Goal: Task Accomplishment & Management: Use online tool/utility

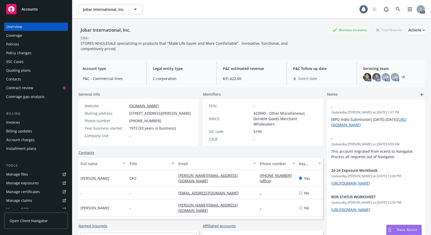
click at [16, 70] on div "Quoting plans" at bounding box center [18, 70] width 24 height 8
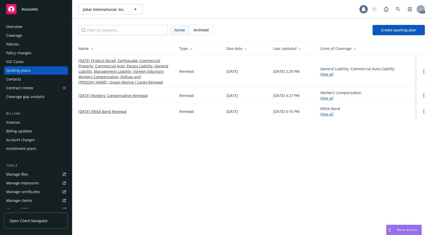
click at [109, 72] on link "09/30/25 Product Recall, Earthquake, Commercial Property, Commercial Auto, Exce…" at bounding box center [124, 71] width 93 height 27
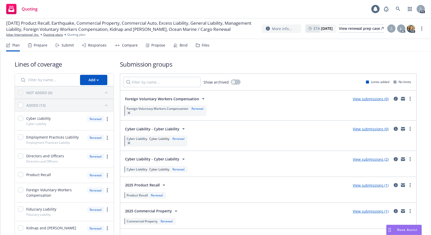
click at [67, 42] on div "Submit" at bounding box center [65, 45] width 18 height 12
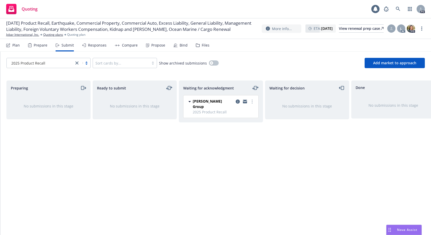
click at [86, 64] on div at bounding box center [82, 63] width 16 height 6
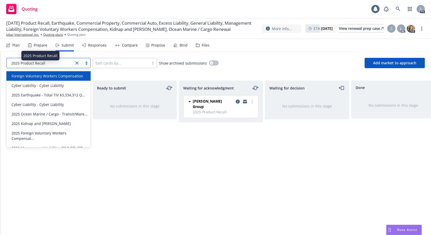
click at [78, 63] on icon "close" at bounding box center [76, 63] width 3 height 3
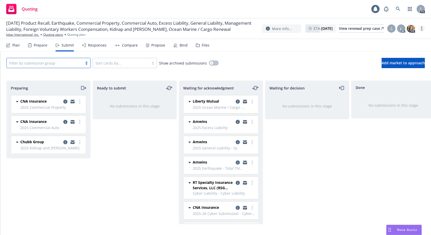
click at [422, 29] on circle "more" at bounding box center [421, 28] width 1 height 1
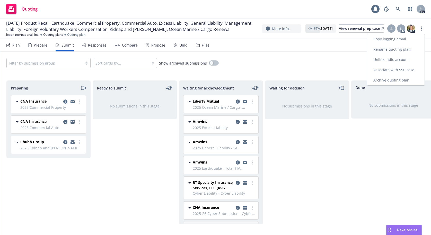
click at [393, 40] on link "Copy logging email" at bounding box center [395, 39] width 57 height 10
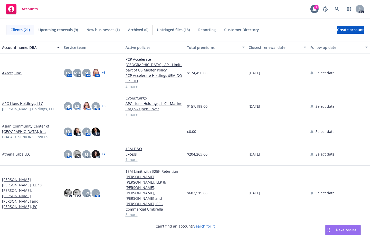
click at [365, 73] on div "Select date" at bounding box center [340, 73] width 62 height 39
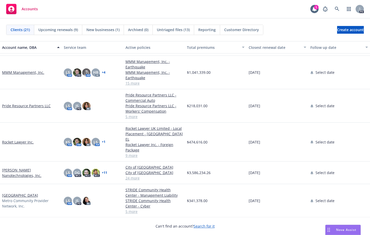
scroll to position [293, 0]
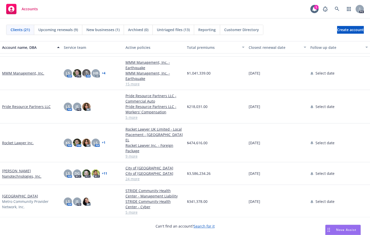
click at [11, 140] on link "Rocket Lawyer Inc." at bounding box center [18, 142] width 32 height 5
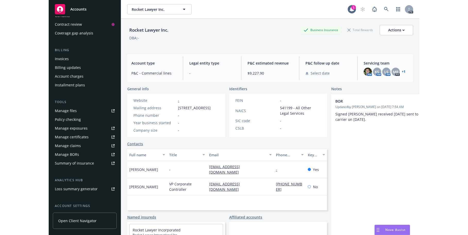
scroll to position [66, 0]
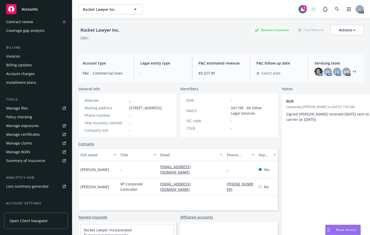
click at [19, 160] on div "Summary of insurance" at bounding box center [25, 161] width 39 height 8
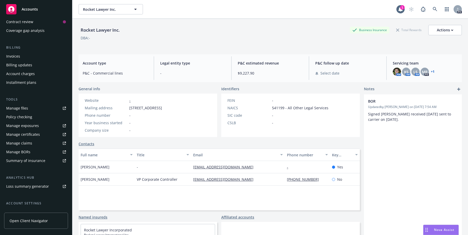
scroll to position [0, 0]
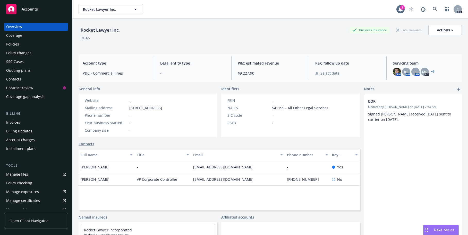
click at [15, 52] on div "Policy changes" at bounding box center [18, 53] width 25 height 8
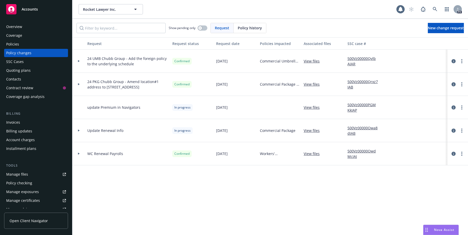
click at [10, 45] on div "Policies" at bounding box center [12, 44] width 13 height 8
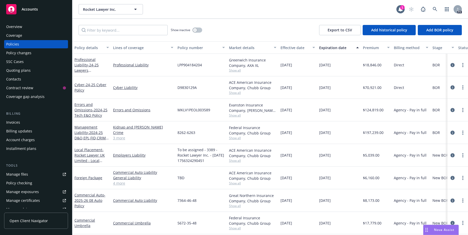
scroll to position [19, 0]
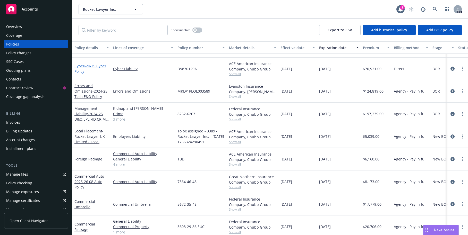
click at [83, 66] on link "Cyber - 24-25 Cyber Policy" at bounding box center [90, 69] width 32 height 10
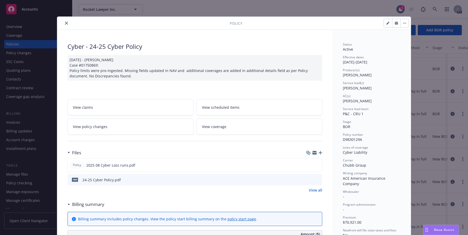
click at [315, 180] on icon "preview file" at bounding box center [317, 180] width 5 height 4
click at [65, 24] on icon "close" at bounding box center [66, 23] width 3 height 3
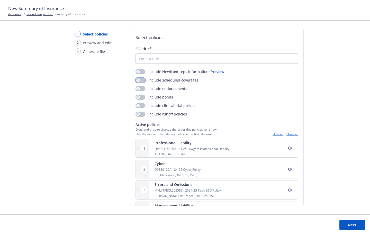
click at [138, 80] on icon "button" at bounding box center [138, 80] width 2 height 2
click at [137, 88] on icon "button" at bounding box center [138, 89] width 2 height 2
click at [137, 98] on icon "button" at bounding box center [138, 97] width 2 height 2
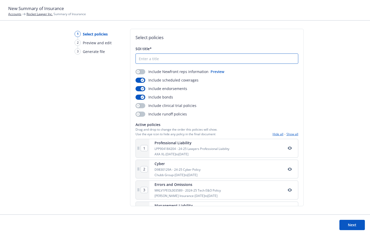
click at [146, 59] on input "SOI title*" at bounding box center [217, 59] width 162 height 10
type input "2025 08 Summary of Insurance"
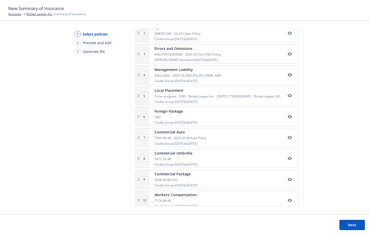
scroll to position [139, 0]
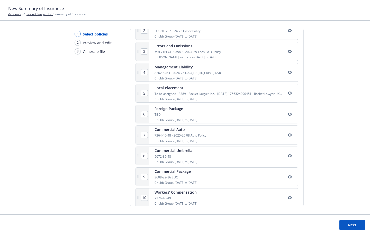
click at [155, 183] on div "Chubb Group - 08/15/2025 to 08/15/2026" at bounding box center [176, 183] width 43 height 4
click at [158, 180] on div "Commercial Package 3608-29-86 EUC Chubb Group - 08/15/2025 to 08/15/2026" at bounding box center [176, 177] width 43 height 16
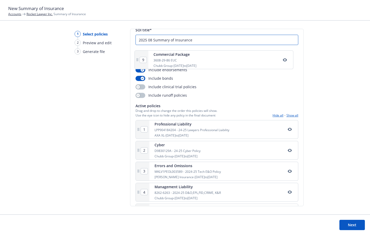
scroll to position [16, 0]
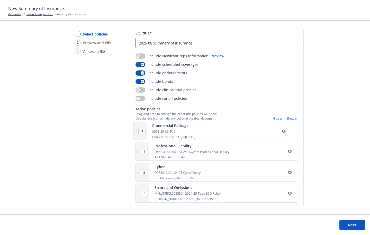
drag, startPoint x: 170, startPoint y: 178, endPoint x: 166, endPoint y: 131, distance: 47.0
click at [166, 131] on div "1 Professional Liability LPP904184204 - 24-25 Lawyers Professional Liability AX…" at bounding box center [217, 237] width 163 height 228
type input "2"
type input "3"
type input "4"
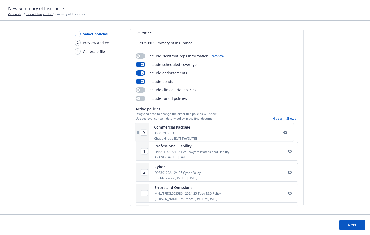
type input "5"
type input "6"
type input "7"
type input "8"
type input "9"
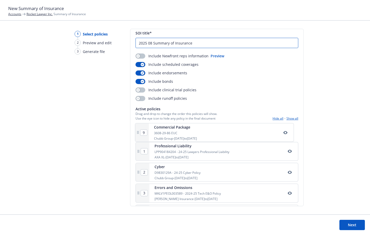
type input "1"
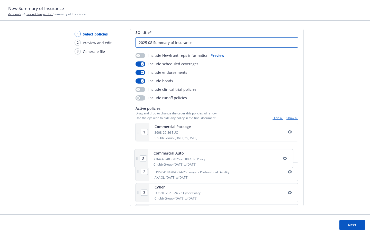
scroll to position [16, 0]
drag, startPoint x: 176, startPoint y: 134, endPoint x: 175, endPoint y: 153, distance: 19.3
click at [175, 153] on div "1 Commercial Package 3608-29-86 EUC Chubb Group - 08/15/2025 to 08/15/2026 2 Pr…" at bounding box center [217, 237] width 163 height 228
type input "3"
type input "4"
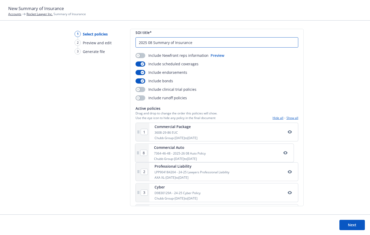
type input "5"
type input "6"
type input "7"
type input "8"
type input "2"
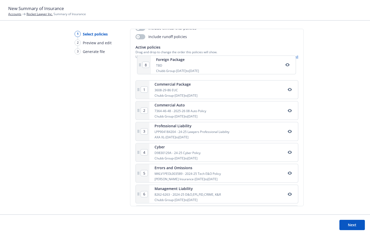
scroll to position [75, 0]
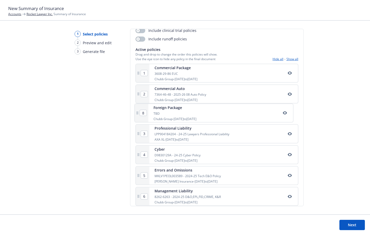
drag, startPoint x: 185, startPoint y: 139, endPoint x: 185, endPoint y: 117, distance: 21.6
click at [185, 117] on div "1 Commercial Package 3608-29-86 EUC Chubb Group - 08/15/2025 to 08/15/2026 2 Co…" at bounding box center [217, 178] width 163 height 228
type input "4"
type input "5"
type input "6"
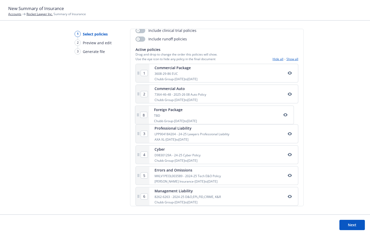
type input "7"
type input "8"
type input "3"
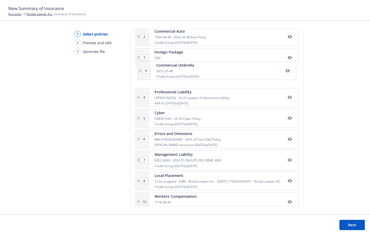
scroll to position [131, 0]
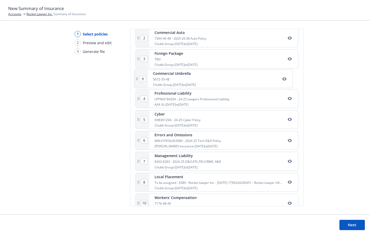
drag, startPoint x: 180, startPoint y: 149, endPoint x: 179, endPoint y: 77, distance: 72.1
click at [179, 77] on div "1 Commercial Package 3608-29-86 EUC Chubb Group - 08/15/2025 to 08/15/2026 2 Co…" at bounding box center [217, 122] width 163 height 228
type input "4"
type input "5"
type input "6"
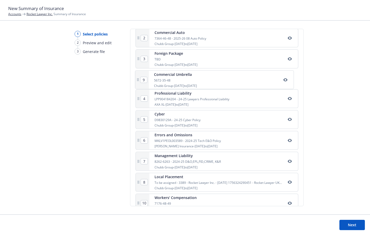
type input "7"
type input "8"
type input "9"
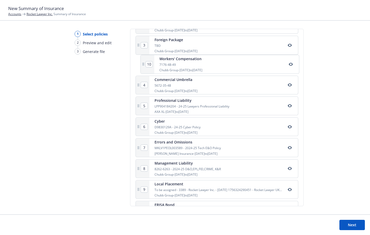
scroll to position [143, 0]
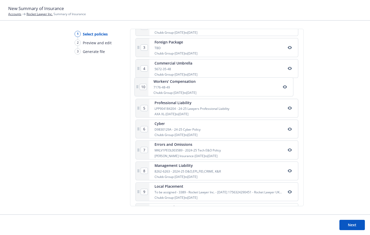
drag, startPoint x: 171, startPoint y: 173, endPoint x: 170, endPoint y: 87, distance: 85.4
click at [170, 87] on div "1 Commercial Package 3608-29-86 EUC Chubb Group - 08/15/2025 to 08/15/2026 2 Co…" at bounding box center [217, 110] width 163 height 228
type input "5"
type input "6"
type input "7"
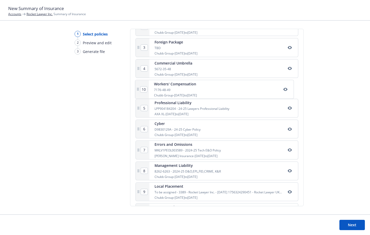
type input "8"
type input "9"
type input "10"
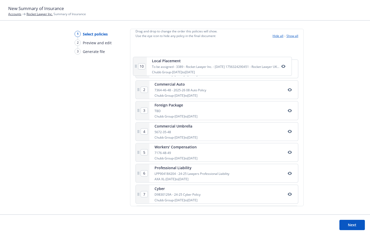
scroll to position [89, 0]
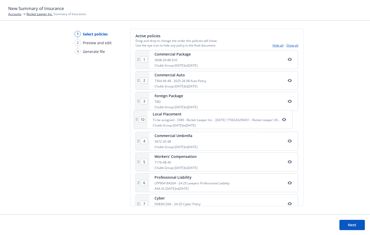
drag, startPoint x: 190, startPoint y: 173, endPoint x: 189, endPoint y: 122, distance: 51.0
click at [189, 122] on div "1 Commercial Package 3608-29-86 EUC Chubb Group - 08/15/2025 to 08/15/2026 2 Co…" at bounding box center [217, 164] width 163 height 228
type input "6"
type input "5"
type input "7"
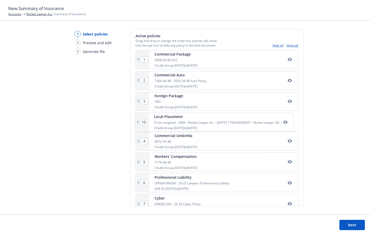
type input "8"
type input "9"
type input "10"
type input "4"
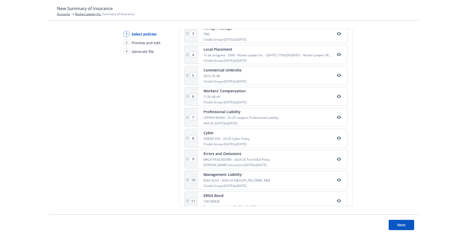
scroll to position [166, 0]
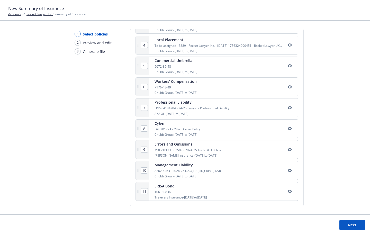
type input "2025 08 Summary of Insurance"
click at [349, 225] on button "Next" at bounding box center [352, 225] width 25 height 10
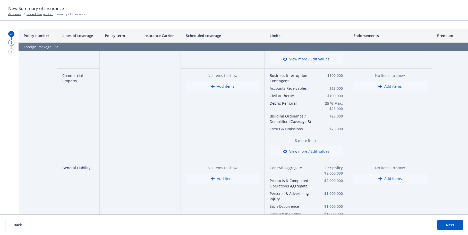
scroll to position [0, 0]
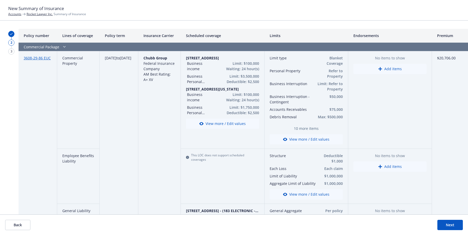
click at [370, 31] on div "Endorsements" at bounding box center [390, 36] width 84 height 14
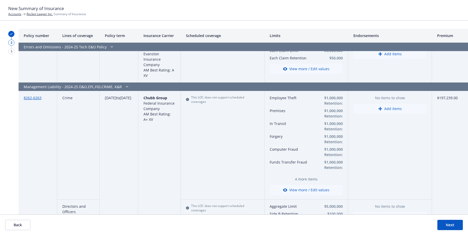
scroll to position [1138, 0]
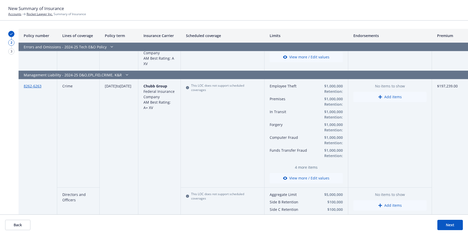
click at [303, 165] on span "4 more items" at bounding box center [305, 167] width 73 height 5
click at [298, 165] on span "4 more items" at bounding box center [305, 167] width 73 height 5
click at [292, 175] on button "View more / Edit values" at bounding box center [305, 178] width 73 height 10
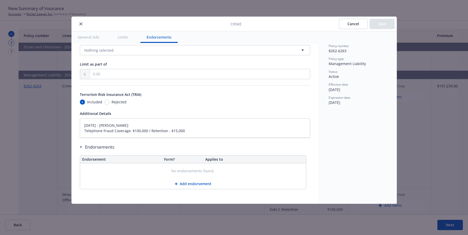
scroll to position [0, 0]
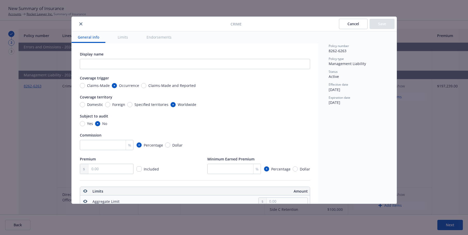
click at [80, 23] on icon "close" at bounding box center [80, 23] width 3 height 3
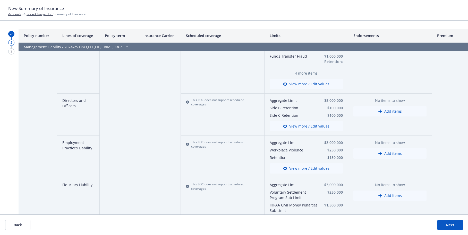
scroll to position [1234, 0]
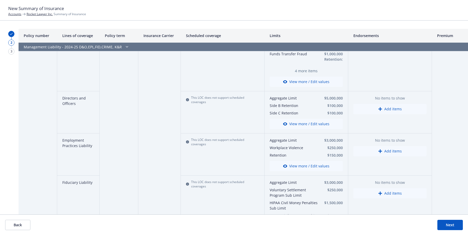
click at [296, 120] on button "View more / Edit values" at bounding box center [305, 124] width 73 height 10
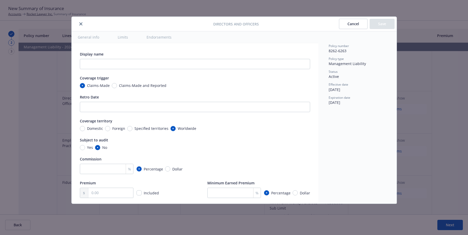
type textarea "x"
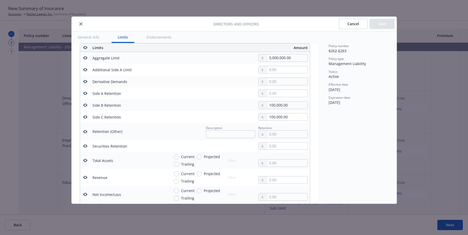
click at [80, 24] on icon "close" at bounding box center [80, 23] width 3 height 3
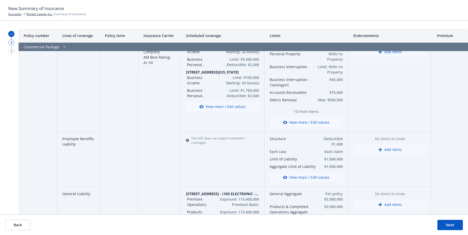
scroll to position [0, 0]
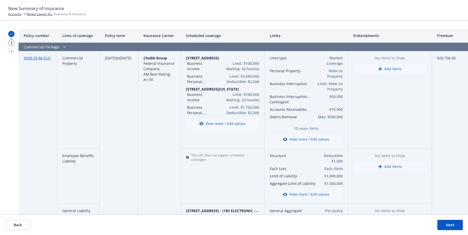
click at [370, 225] on button "Next" at bounding box center [449, 225] width 25 height 10
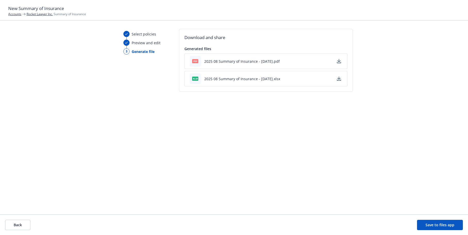
click at [338, 78] on icon "button" at bounding box center [339, 79] width 4 height 4
click at [127, 42] on icon at bounding box center [126, 43] width 3 height 4
click at [147, 43] on span "Preview and edit" at bounding box center [146, 42] width 29 height 5
click at [352, 161] on div "Select policies Preview and edit 3 Generate file Download and share Generated f…" at bounding box center [234, 122] width 468 height 186
drag, startPoint x: 139, startPoint y: 44, endPoint x: 138, endPoint y: 39, distance: 5.2
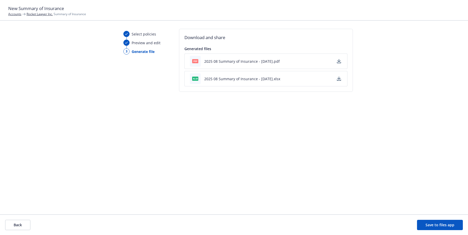
click at [139, 44] on span "Preview and edit" at bounding box center [146, 42] width 29 height 5
click at [137, 32] on span "Select policies" at bounding box center [144, 33] width 24 height 5
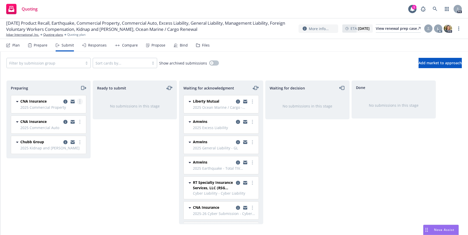
click at [79, 102] on icon "more" at bounding box center [79, 102] width 1 height 4
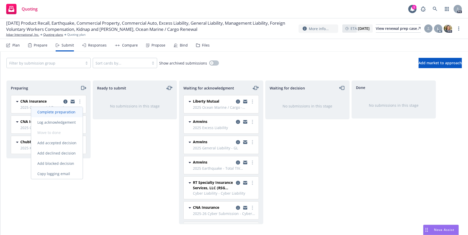
click at [76, 113] on span "Complete preparation" at bounding box center [56, 112] width 50 height 5
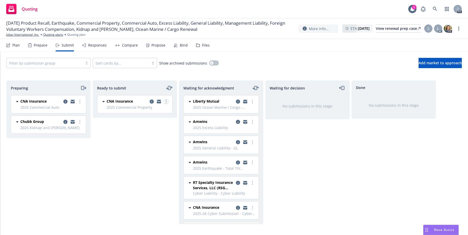
click at [166, 102] on icon "more" at bounding box center [165, 102] width 1 height 4
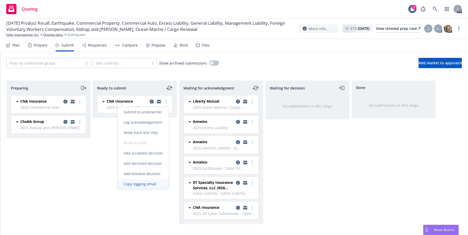
click at [140, 184] on span "Copy logging email" at bounding box center [139, 184] width 45 height 5
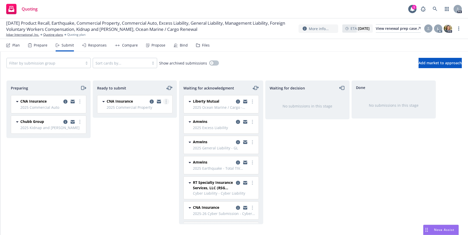
click at [166, 102] on icon "more" at bounding box center [165, 102] width 1 height 4
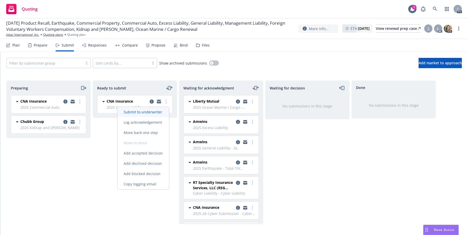
click at [142, 112] on span "Submit to underwriter" at bounding box center [142, 112] width 51 height 5
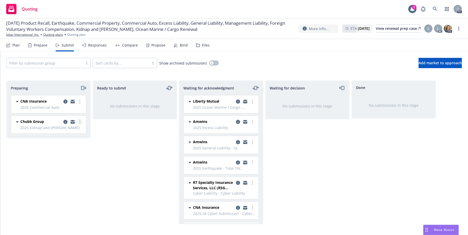
click at [81, 123] on link "more" at bounding box center [80, 122] width 6 height 6
click at [70, 132] on span "Complete preparation" at bounding box center [56, 132] width 50 height 5
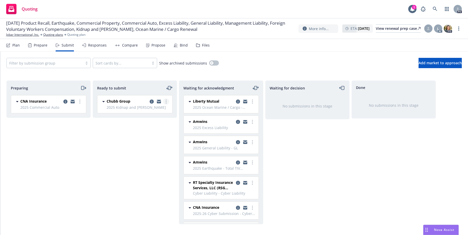
click at [166, 102] on icon "more" at bounding box center [165, 102] width 1 height 4
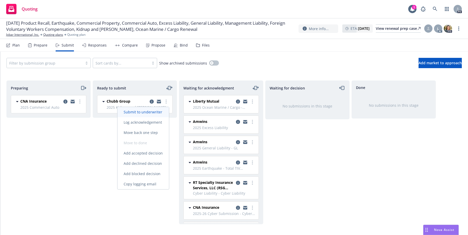
click at [148, 111] on span "Submit to underwriter" at bounding box center [142, 112] width 51 height 5
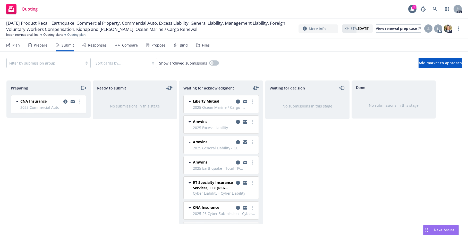
click at [202, 42] on div "Files" at bounding box center [203, 45] width 14 height 12
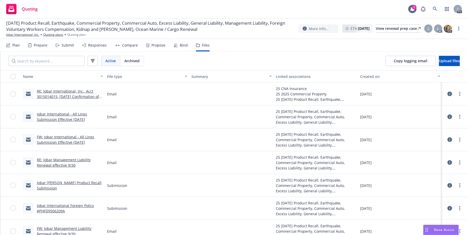
click at [53, 94] on link "RE: Jobar International, Inc., Acct 3015014015, [DATE] Confirmation of Expedite…" at bounding box center [69, 99] width 65 height 21
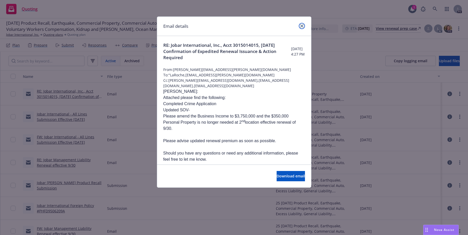
click at [300, 25] on icon "close" at bounding box center [301, 25] width 3 height 3
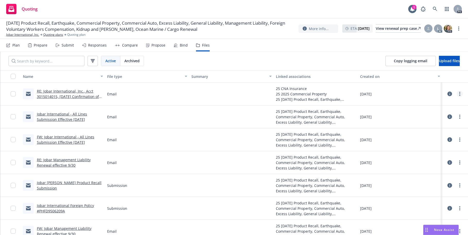
click at [456, 94] on link "more" at bounding box center [459, 94] width 6 height 6
click at [425, 124] on link "Edit" at bounding box center [432, 125] width 51 height 10
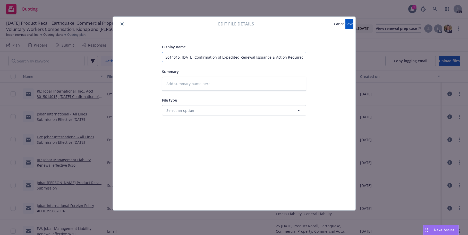
scroll to position [0, 64]
drag, startPoint x: 165, startPoint y: 56, endPoint x: 308, endPoint y: 57, distance: 142.8
click at [308, 57] on div "Display name RE: Jobar International, Inc., Acct 3015014015, [DATE] Confirmatio…" at bounding box center [234, 121] width 222 height 154
type input "2"
type textarea "x"
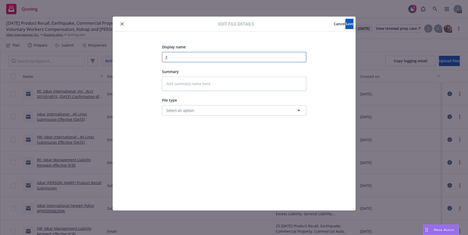
scroll to position [0, 0]
type input "25"
type textarea "x"
type input "25-"
type textarea "x"
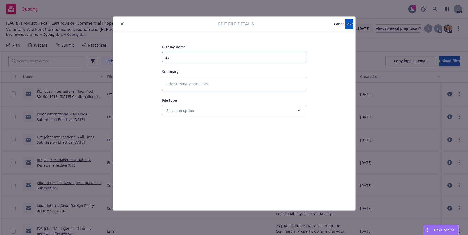
type input "25-2"
type textarea "x"
type input "25-26"
type textarea "x"
type input "25-26"
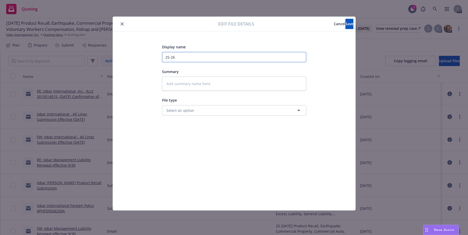
type textarea "x"
type input "25-26 P"
type textarea "x"
type input "25-26 Pr"
type textarea "x"
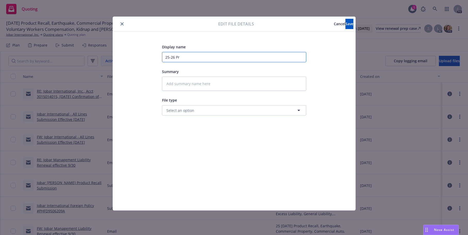
type input "25-26 Pro"
type textarea "x"
type input "25-26 Prop"
type textarea "x"
type input "25-26 Prope"
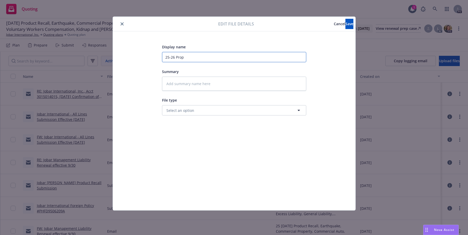
type textarea "x"
type input "25-26 Proper"
type textarea "x"
type input "25-26 Propert"
type textarea "x"
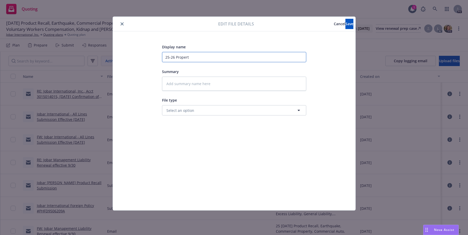
type input "25-26 Property"
type textarea "x"
type input "25-26 Property"
type textarea "x"
type input "25-26 Property S"
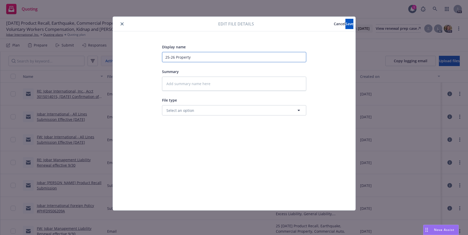
type textarea "x"
type input "25-26 Property Su"
type textarea "x"
type input "25-26 Property Sum"
type textarea "x"
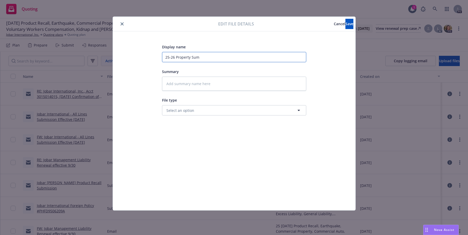
type input "25-26 Property Su"
type textarea "x"
type input "25-26 Property Sub"
type textarea "x"
type input "25-26 Property Subm"
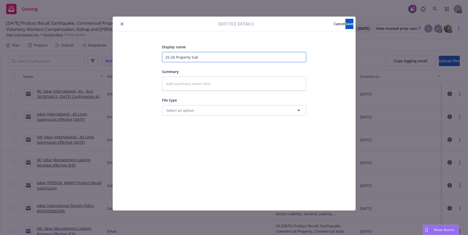
type textarea "x"
type input "25-26 Property Submi"
type textarea "x"
type input "25-26 Property Submis"
type textarea "x"
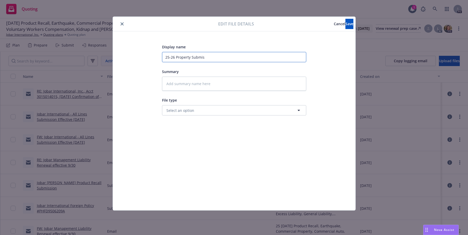
type input "25-26 Property Submiss"
type textarea "x"
type input "25-26 Property Submisst"
type textarea "x"
type input "25-26 Property Submissti"
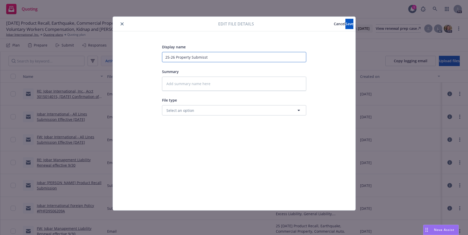
type textarea "x"
type input "25-26 Property Submisstio"
type textarea "x"
type input "25-26 Property Submisstiom"
type textarea "x"
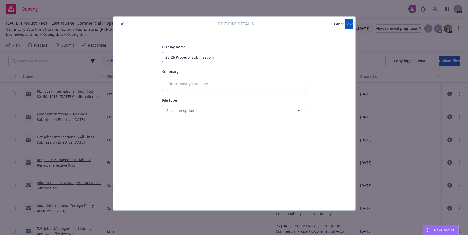
type input "25-26 Property Submisstiom"
type textarea "x"
type input "25-26 Property Submisstiom t"
type textarea "x"
type input "25-26 Property Submisstiom"
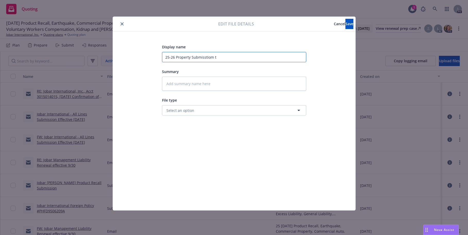
type textarea "x"
type input "25-26 Property Submisstiom"
type textarea "x"
type input "25-26 Property Submisstio"
type textarea "x"
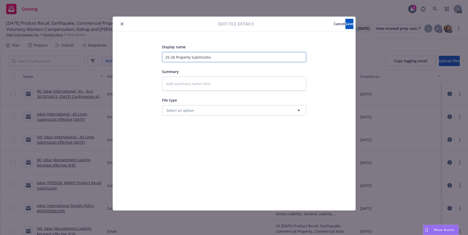
type input "25-26 Property Submisstion"
type textarea "x"
type input "25-26 Property Submisstio"
type textarea "x"
type input "25-26 Property Submissti"
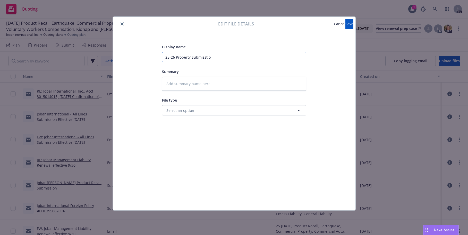
type textarea "x"
type input "25-26 Property Submisst"
type textarea "x"
type input "25-26 Property Submiss"
type textarea "x"
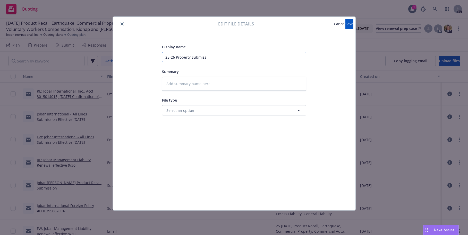
type input "25-26 Property Submissi"
type textarea "x"
type input "25-26 Property Submissio"
type textarea "x"
type input "25-26 Property Submission"
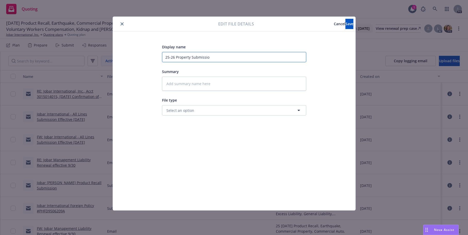
type textarea "x"
type input "25-26 Property Submission"
type textarea "x"
type input "25-26 Property Submission t"
type textarea "x"
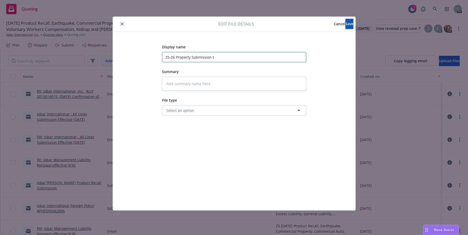
type input "25-26 Property Submission to"
type textarea "x"
type input "25-26 Property Submission to"
type textarea "x"
type input "25-26 Property Submission to C"
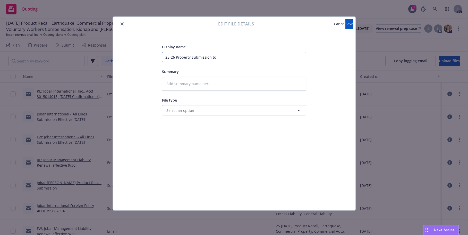
type textarea "x"
type input "25-26 Property Submission to [GEOGRAPHIC_DATA]"
type textarea "x"
type input "25-26 Property Submission to CNA"
type textarea "x"
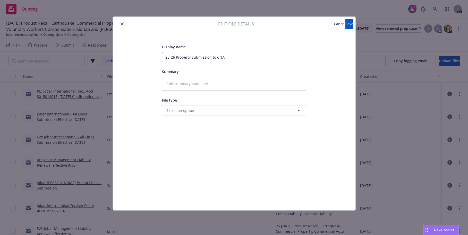
type input "25-26 Property Submission to CNA"
type textarea "x"
type input "25-26 Property Submission to CNA f"
type textarea "x"
type input "25-26 Property Submission to CNA fo"
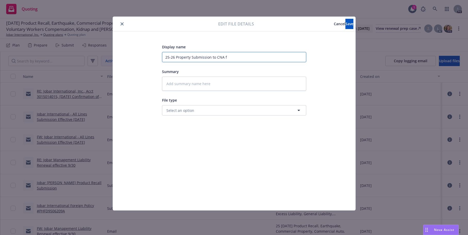
type textarea "x"
type input "25-26 Property Submission to CNA for"
type textarea "x"
type input "25-26 Property Submission to CNA for"
type textarea "x"
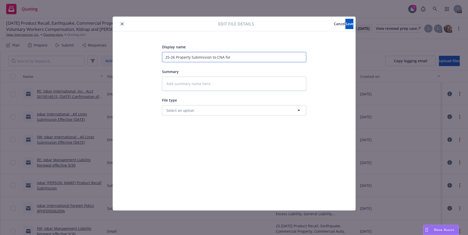
type input "25-26 Property Submission to CNA for P"
type textarea "x"
type input "25-26 Property Submission to CNA for Pr"
type textarea "x"
type input "25-26 Property Submission to CNA for Pro"
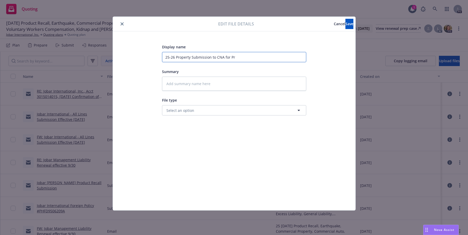
type textarea "x"
type input "25-26 Property Submission to CNA for Prop"
type textarea "x"
type input "25-26 Property Submission to CNA for Prope"
type textarea "x"
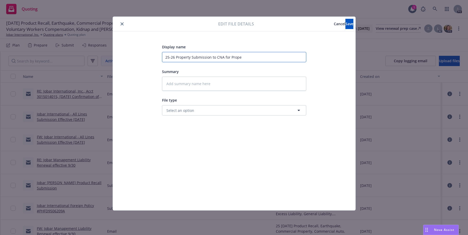
type input "25-26 Property Submission to CNA for Proper"
type textarea "x"
type input "25-26 Property Submission to CNA for Propert"
type textarea "x"
type input "25-26 Property Submission to CNA for Property"
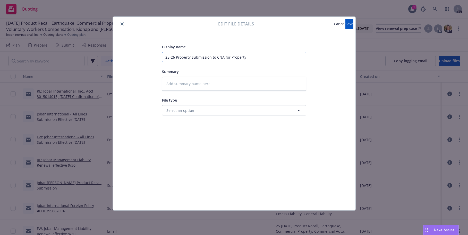
type textarea "x"
type input "25-26 Property Submission to CNA for Property"
click at [169, 81] on textarea at bounding box center [234, 84] width 144 height 14
type textarea "U"
type textarea "x"
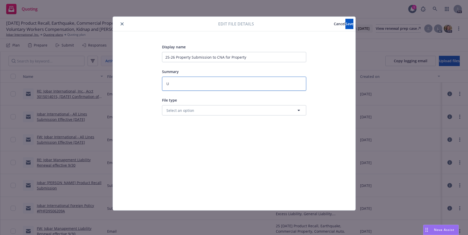
type textarea "Up"
type textarea "x"
type textarea "Upd"
type textarea "x"
type textarea "Upda"
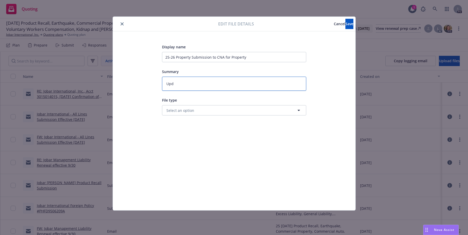
type textarea "x"
type textarea "Updat"
type textarea "x"
type textarea "Update"
type textarea "x"
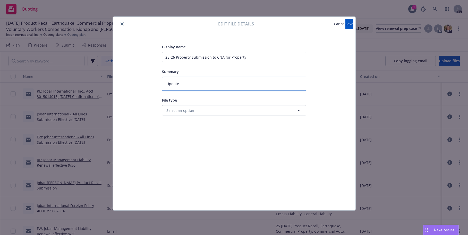
type textarea "Updated"
type textarea "x"
type textarea "Updated"
type textarea "x"
type textarea "Updated"
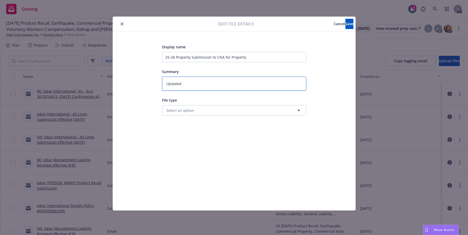
type textarea "x"
type textarea "Update"
type textarea "x"
type textarea "Updat"
type textarea "x"
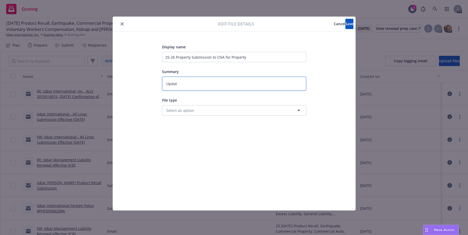
type textarea "Upda"
type textarea "x"
type textarea "Upd"
type textarea "x"
type textarea "Up"
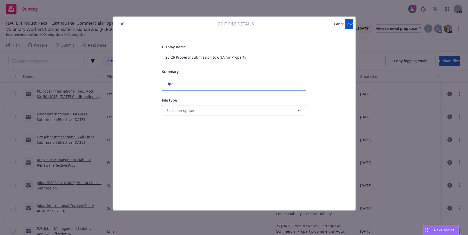
type textarea "x"
type textarea "U"
type textarea "x"
type textarea "t"
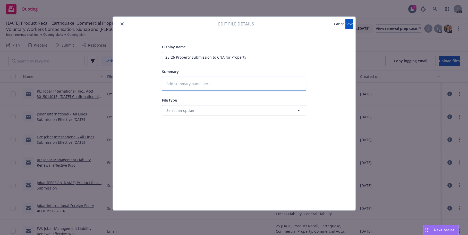
type textarea "x"
type textarea "th"
type textarea "x"
type textarea "thi"
type textarea "x"
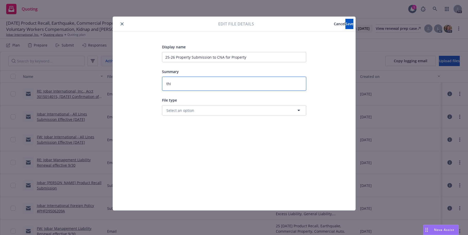
type textarea "this"
type textarea "x"
type textarea "this"
type textarea "x"
type textarea "this"
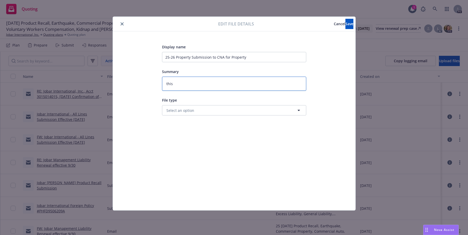
type textarea "x"
type textarea "thi"
type textarea "x"
type textarea "th"
type textarea "x"
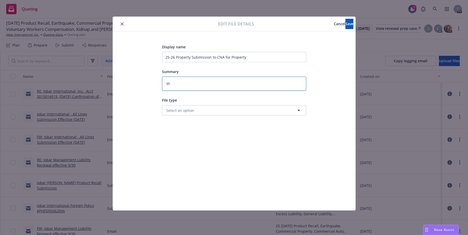
type textarea "t"
type textarea "x"
type textarea "U"
type textarea "x"
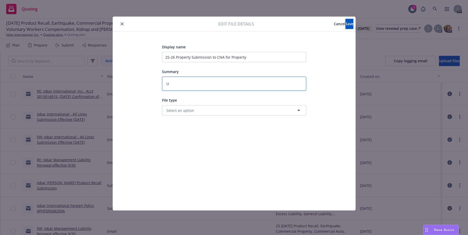
type textarea "Ud"
type textarea "x"
type textarea "U"
type textarea "x"
type textarea "Up"
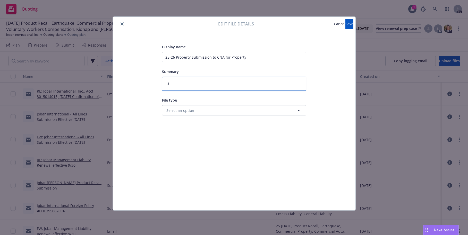
type textarea "x"
type textarea "Upd"
type textarea "x"
type textarea "Upda"
type textarea "x"
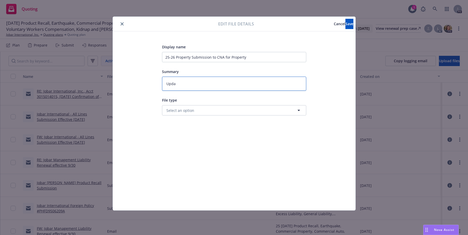
type textarea "Updat"
type textarea "x"
type textarea "Update"
type textarea "x"
type textarea "Updated"
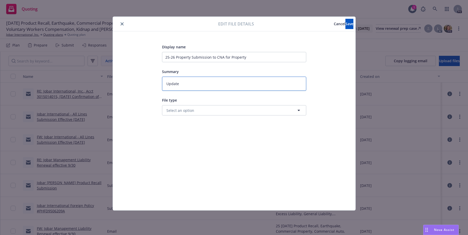
type textarea "x"
type textarea "Updated"
type textarea "x"
type textarea "Updated S"
type textarea "x"
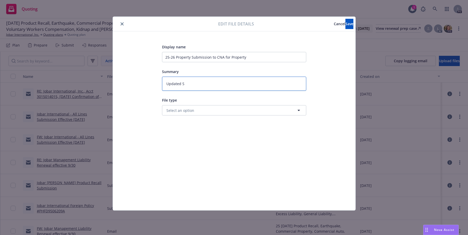
type textarea "Updated SO"
type textarea "x"
type textarea "Updated SOV"
click at [256, 111] on button "Select an option" at bounding box center [234, 110] width 144 height 10
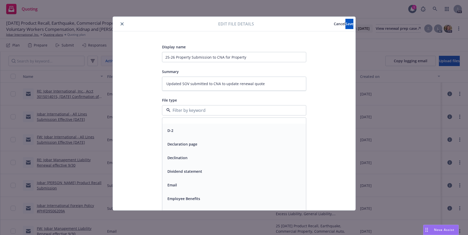
scroll to position [792, 0]
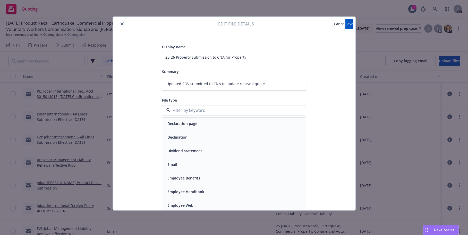
click at [188, 166] on div "Email" at bounding box center [233, 164] width 137 height 7
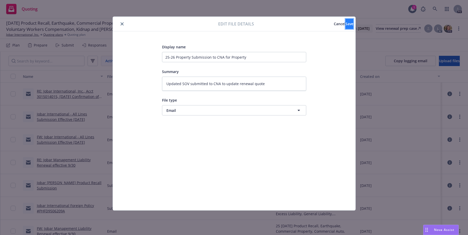
click at [345, 22] on span "Save" at bounding box center [349, 23] width 8 height 5
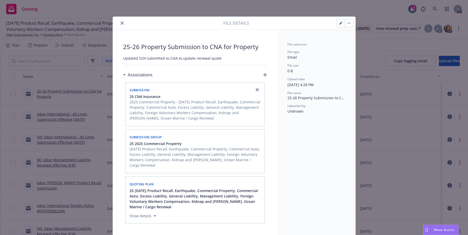
click at [155, 104] on span "2025 Commercial Property - [DATE] Product Recall, Earthquake, Commercial Proper…" at bounding box center [195, 110] width 132 height 22
click at [241, 107] on span "2025 Commercial Property - [DATE] Product Recall, Earthquake, Commercial Proper…" at bounding box center [195, 110] width 132 height 22
click at [120, 23] on icon "close" at bounding box center [121, 23] width 3 height 3
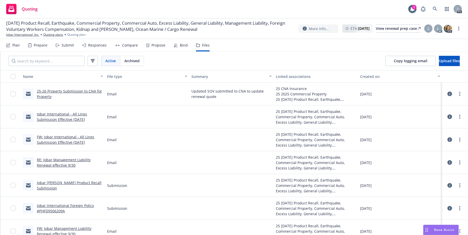
click at [58, 115] on link "Jobar International - All Lines Submission Effective [DATE]" at bounding box center [62, 117] width 50 height 10
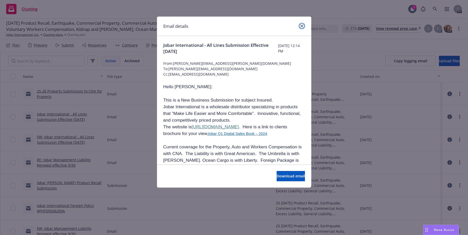
click at [302, 25] on icon "close" at bounding box center [301, 25] width 3 height 3
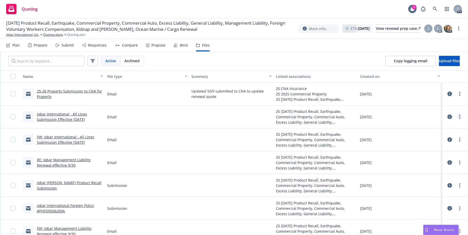
click at [457, 117] on link "more" at bounding box center [459, 117] width 6 height 6
click at [426, 147] on link "Edit" at bounding box center [432, 148] width 51 height 10
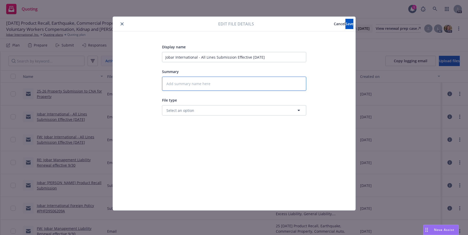
click at [182, 83] on textarea at bounding box center [234, 84] width 144 height 14
click at [182, 84] on textarea at bounding box center [234, 84] width 144 height 14
click at [180, 112] on span "Select an option" at bounding box center [180, 110] width 28 height 5
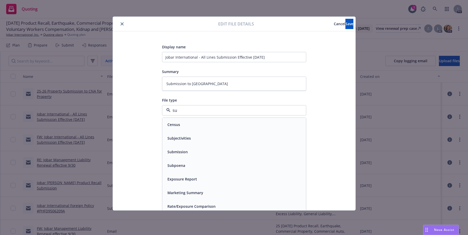
click at [181, 153] on span "Submission" at bounding box center [177, 151] width 20 height 5
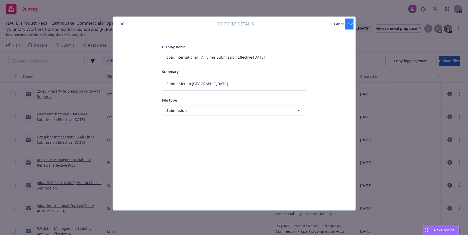
click at [345, 23] on span "Save" at bounding box center [349, 23] width 8 height 5
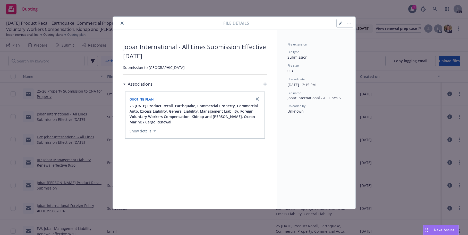
click at [121, 23] on icon "close" at bounding box center [121, 23] width 3 height 3
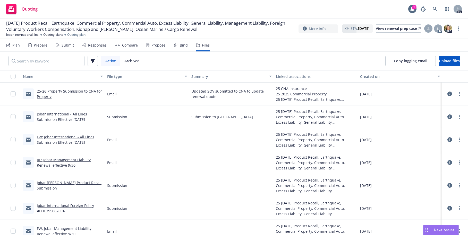
click at [58, 138] on link "FW: Jobar International - All Lines Submission Effective [DATE]" at bounding box center [65, 140] width 57 height 10
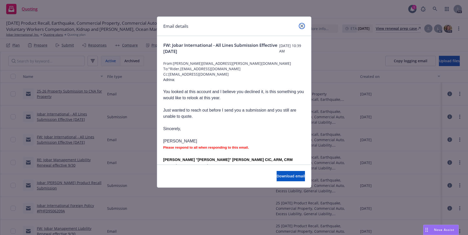
click at [302, 25] on icon "close" at bounding box center [301, 25] width 3 height 3
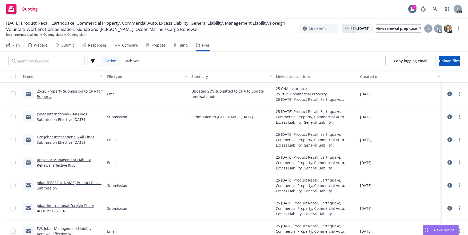
drag, startPoint x: 457, startPoint y: 141, endPoint x: 164, endPoint y: 164, distance: 293.8
click at [63, 138] on link "FW: Jobar International - All Lines Submission Effective [DATE]" at bounding box center [65, 140] width 57 height 10
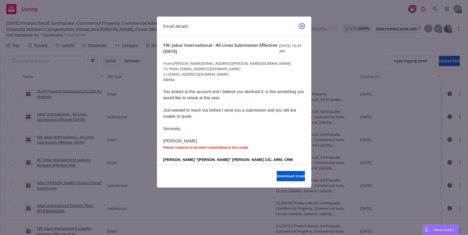
click at [302, 27] on icon "close" at bounding box center [301, 25] width 3 height 3
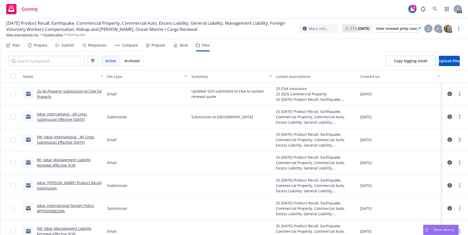
click at [457, 140] on link "more" at bounding box center [459, 140] width 6 height 6
click at [423, 169] on link "Edit" at bounding box center [432, 171] width 51 height 10
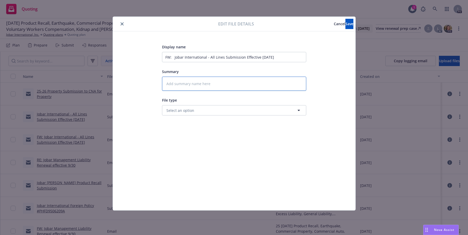
click at [170, 83] on textarea at bounding box center [234, 84] width 144 height 14
click at [263, 115] on button "Select an option" at bounding box center [234, 110] width 144 height 10
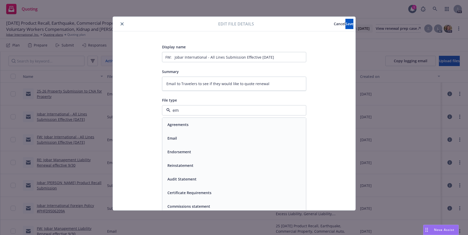
click at [209, 139] on div "Email" at bounding box center [233, 138] width 137 height 7
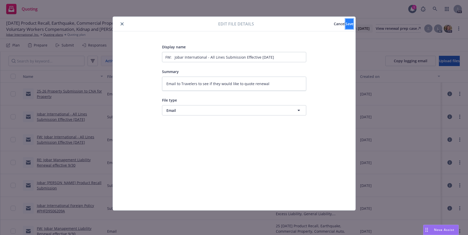
click at [345, 25] on span "Save" at bounding box center [349, 23] width 8 height 5
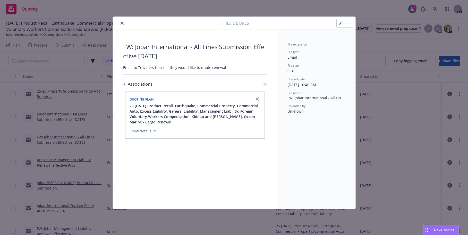
click at [122, 22] on icon "close" at bounding box center [121, 23] width 3 height 3
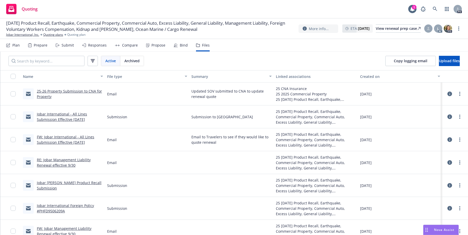
click at [53, 161] on link "RE: Jobar Management Liability Renewal effective 9/30" at bounding box center [64, 162] width 54 height 10
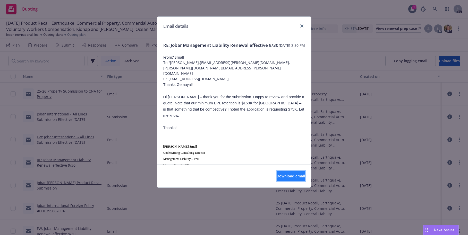
click at [276, 175] on span "Download email" at bounding box center [290, 176] width 28 height 5
click at [302, 25] on icon "close" at bounding box center [301, 25] width 3 height 3
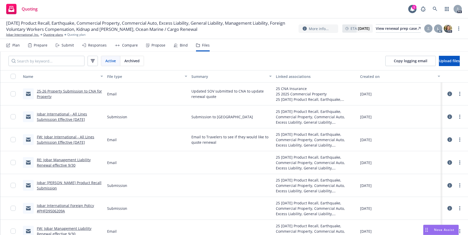
click at [55, 159] on link "RE: Jobar Management Liability Renewal effective 9/30" at bounding box center [64, 162] width 54 height 10
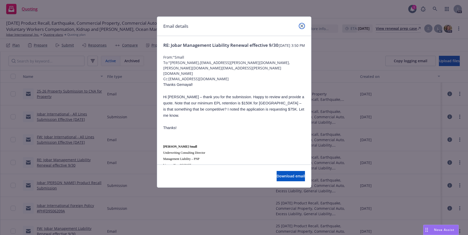
click at [301, 25] on icon "close" at bounding box center [301, 25] width 3 height 3
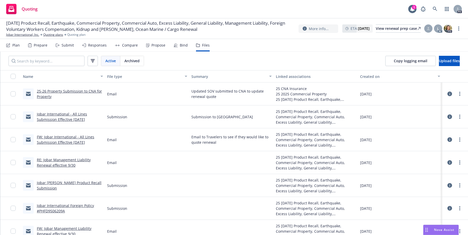
click at [67, 161] on link "RE: Jobar Management Liability Renewal effective 9/30" at bounding box center [64, 162] width 54 height 10
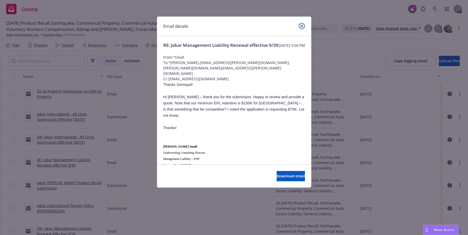
click at [301, 27] on icon "close" at bounding box center [301, 25] width 3 height 3
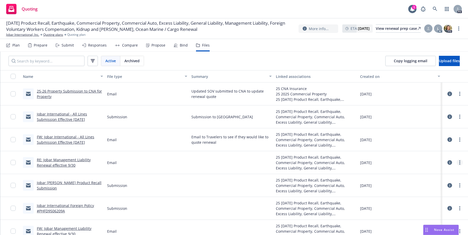
click at [459, 163] on icon "more" at bounding box center [459, 163] width 1 height 4
click at [422, 194] on link "Edit" at bounding box center [432, 194] width 51 height 10
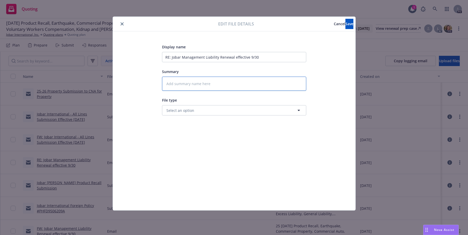
click at [166, 83] on textarea at bounding box center [234, 84] width 144 height 14
click at [297, 110] on icon "button" at bounding box center [298, 110] width 6 height 6
click at [206, 123] on div "Email" at bounding box center [233, 124] width 137 height 7
click at [345, 23] on span "Save" at bounding box center [349, 23] width 8 height 5
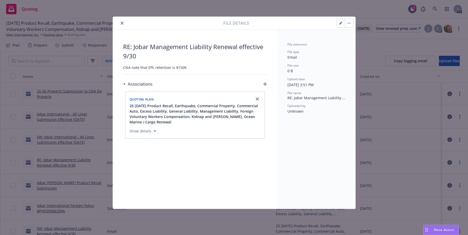
click at [120, 22] on icon "close" at bounding box center [121, 23] width 3 height 3
